Goal: Transaction & Acquisition: Purchase product/service

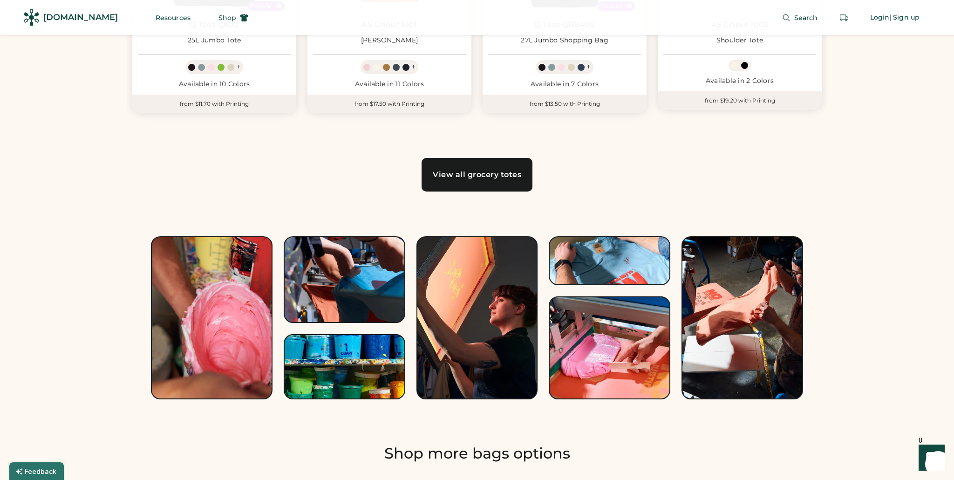
scroll to position [859, 0]
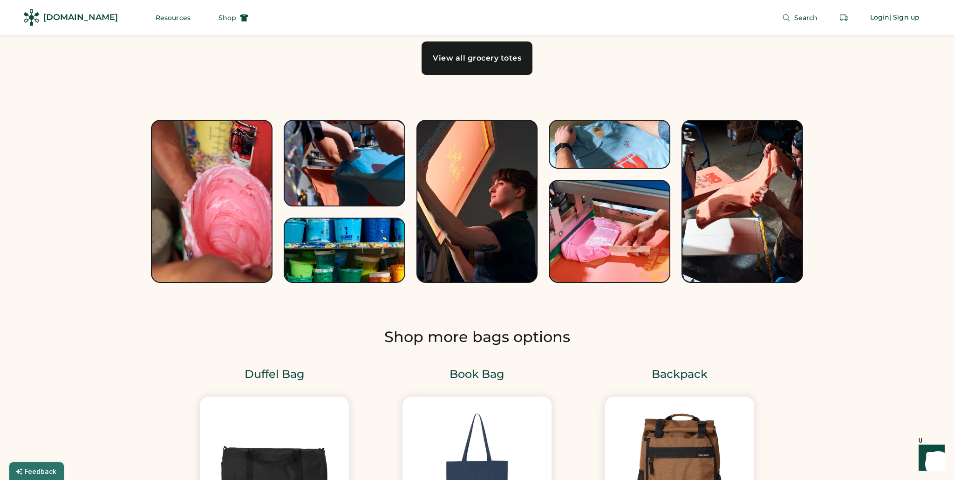
click at [500, 66] on link "View all grocery totes" at bounding box center [477, 58] width 111 height 34
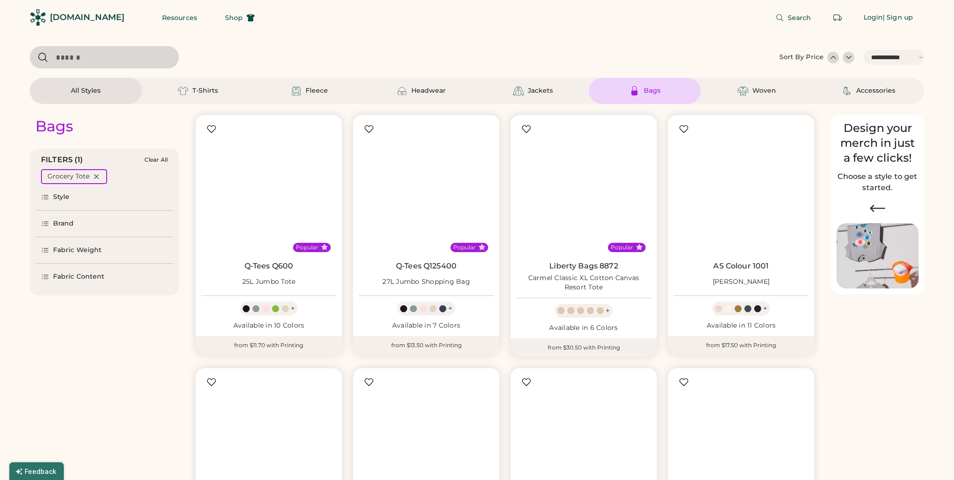
select select "*****"
select select "*"
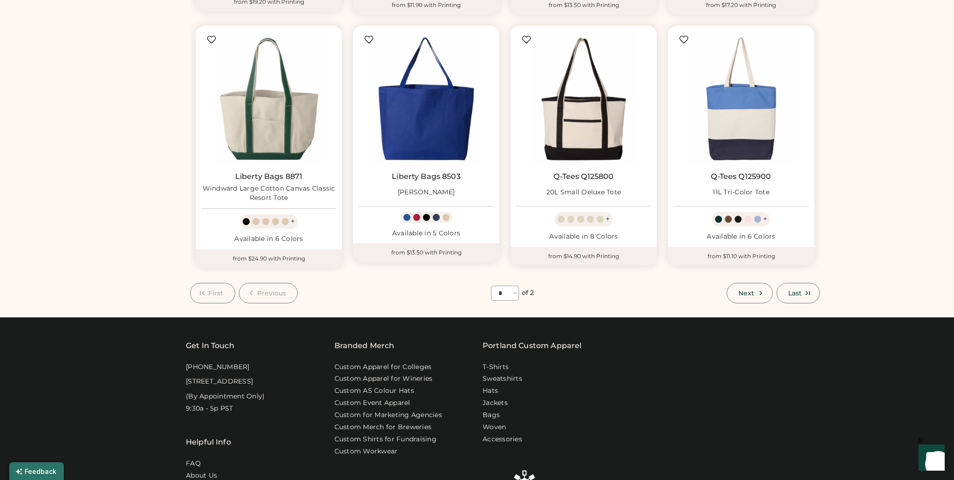
scroll to position [591, 0]
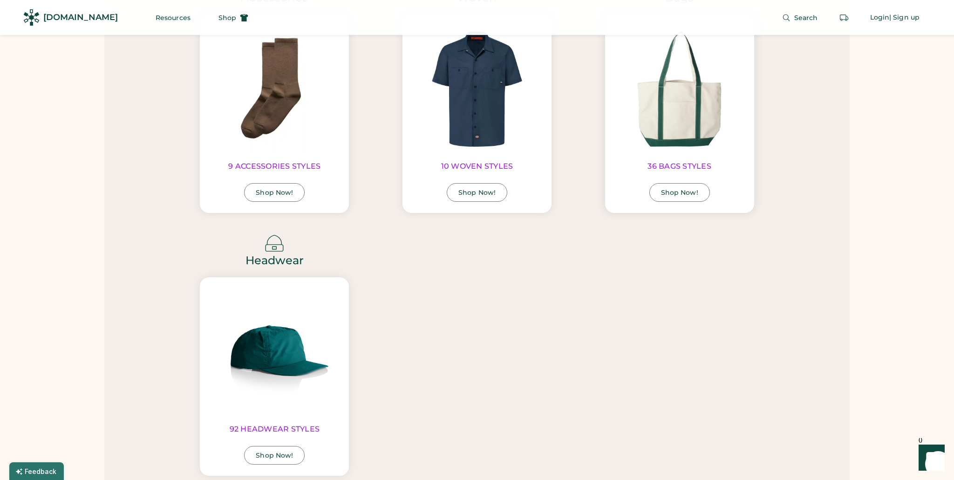
scroll to position [2028, 0]
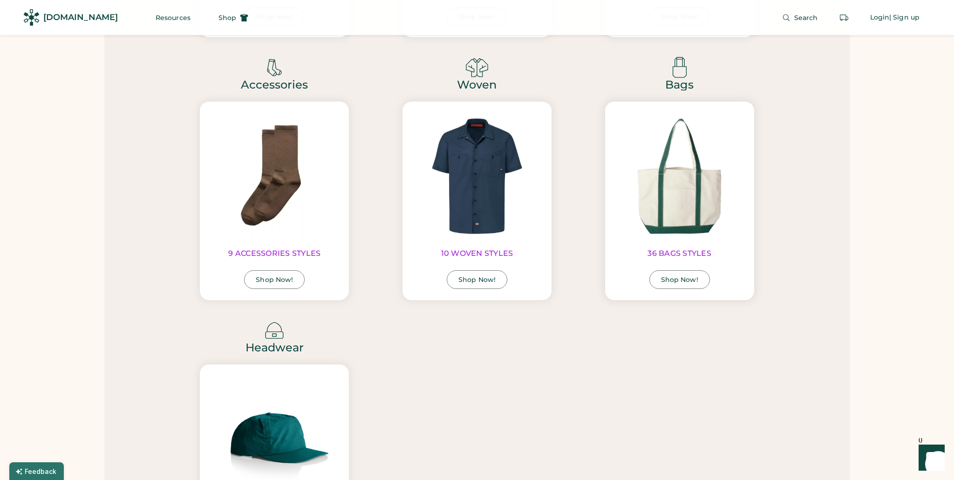
click at [681, 278] on div "Shop Now!" at bounding box center [679, 279] width 37 height 7
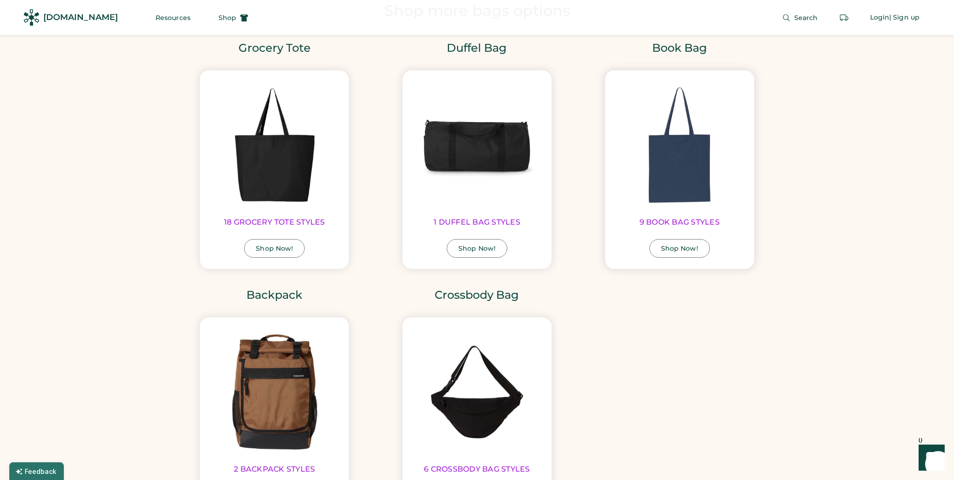
scroll to position [1175, 0]
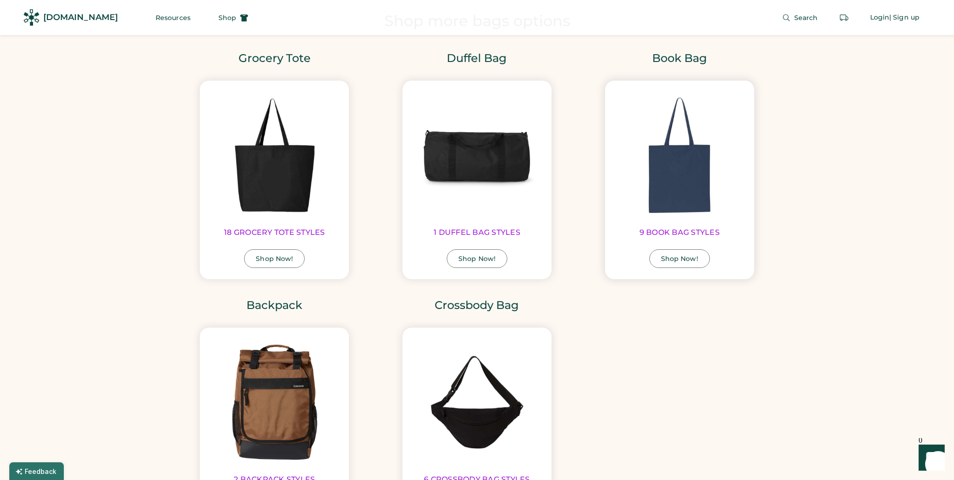
click at [678, 191] on img at bounding box center [679, 155] width 127 height 127
click at [688, 260] on div "Shop Now!" at bounding box center [679, 258] width 37 height 7
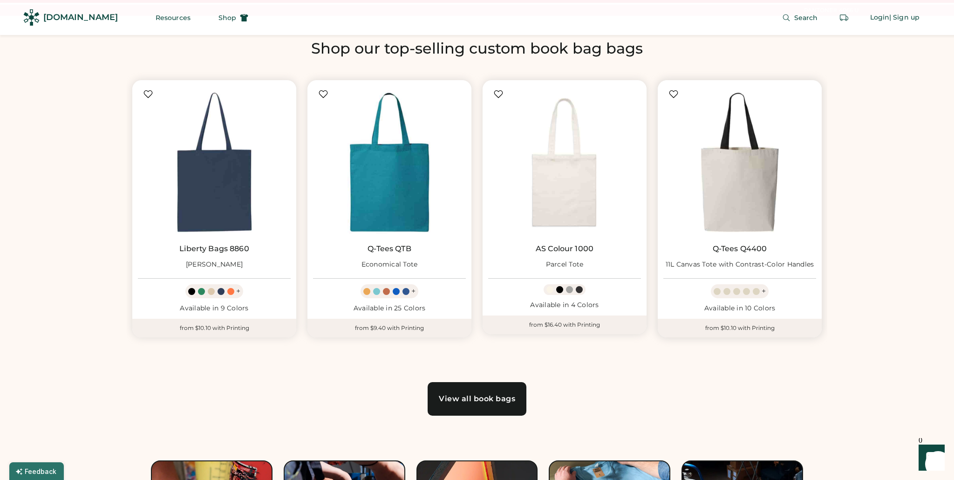
scroll to position [551, 0]
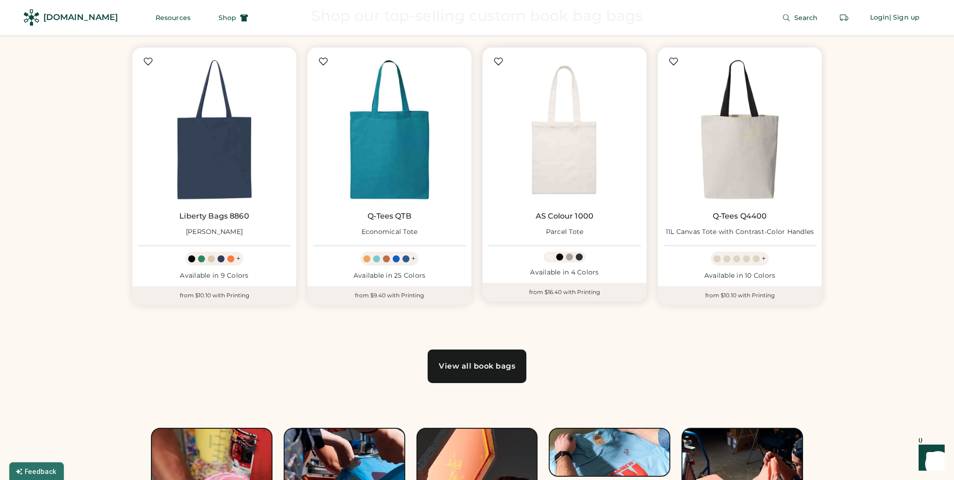
click at [571, 175] on img at bounding box center [564, 129] width 153 height 153
